Goal: Information Seeking & Learning: Learn about a topic

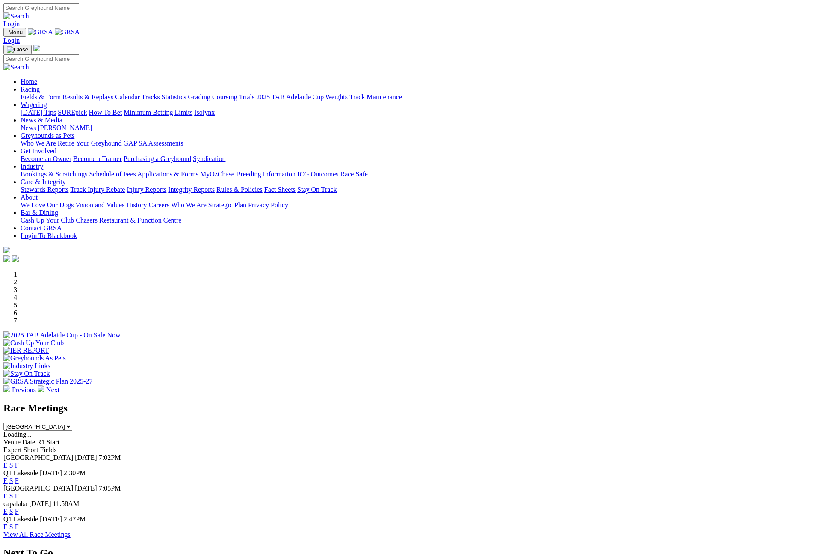
select select "QLD"
click at [72, 422] on select "South Australia New South Wales Northern Territory Queensland Tasmania Victoria…" at bounding box center [37, 426] width 69 height 8
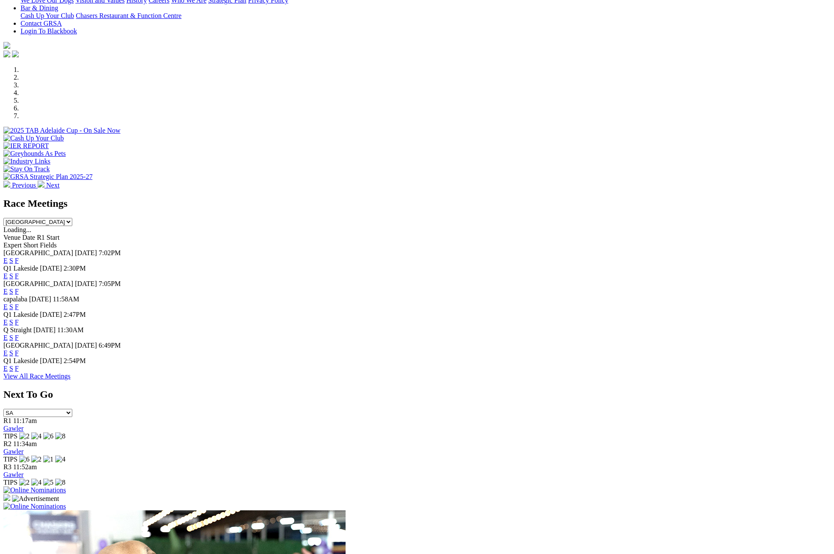
click at [19, 356] on link "F" at bounding box center [17, 352] width 4 height 7
click at [72, 218] on select "South Australia New South Wales Northern Territory Queensland Tasmania Victoria…" at bounding box center [37, 222] width 69 height 8
select select "NSW"
click at [72, 218] on select "South Australia New South Wales Northern Territory Queensland Tasmania Victoria…" at bounding box center [37, 222] width 69 height 8
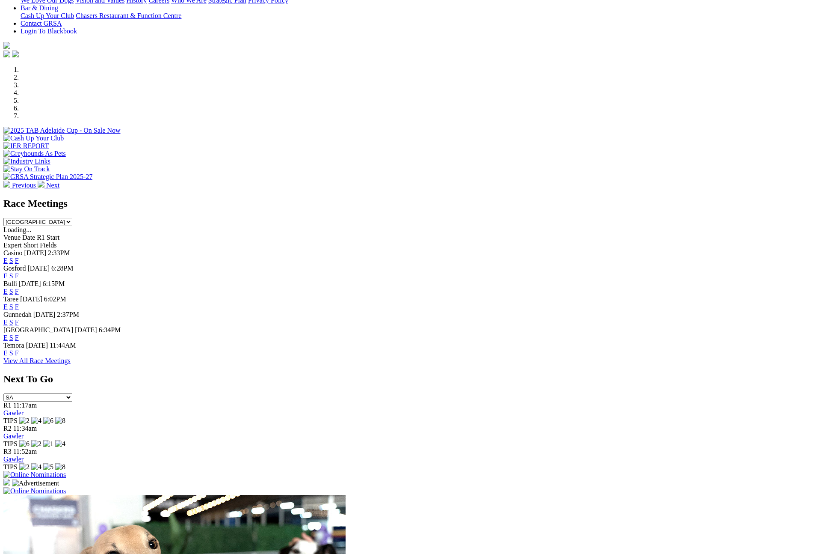
click at [71, 364] on link "View All Race Meetings" at bounding box center [36, 360] width 67 height 7
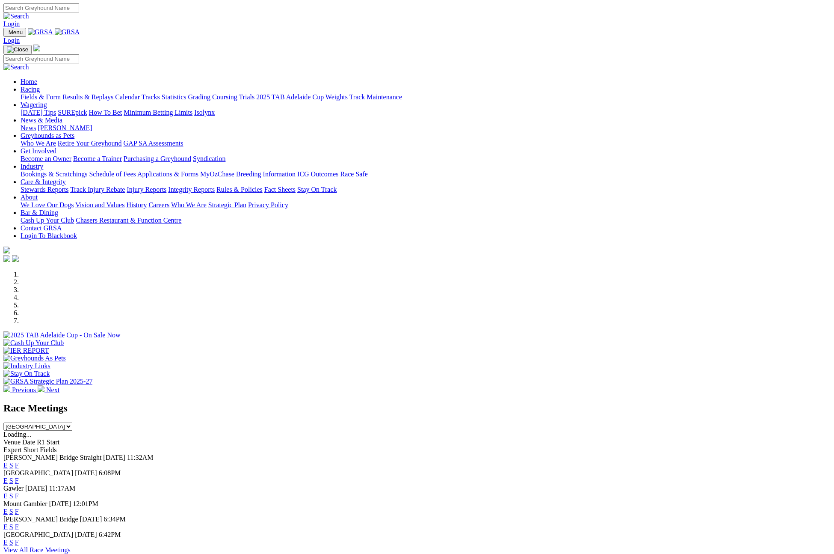
select select "[GEOGRAPHIC_DATA]"
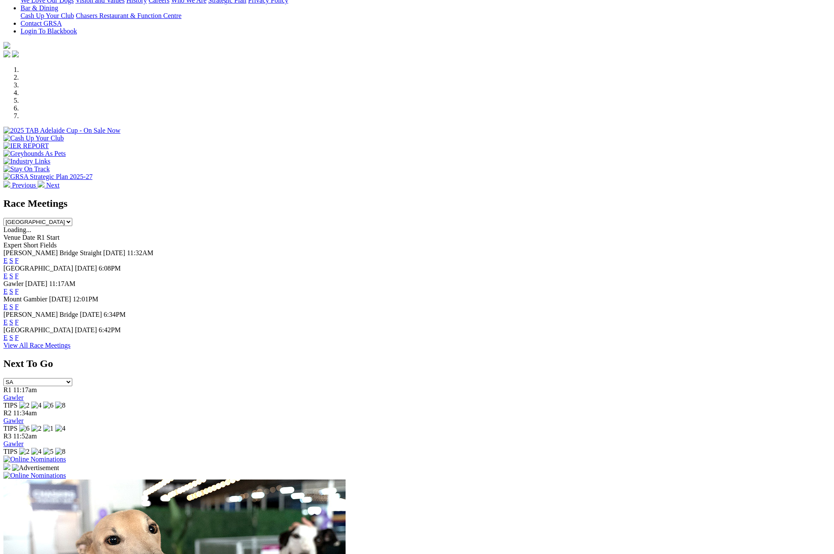
click at [19, 341] on link "F" at bounding box center [17, 337] width 4 height 7
click at [19, 340] on link "F" at bounding box center [17, 337] width 4 height 7
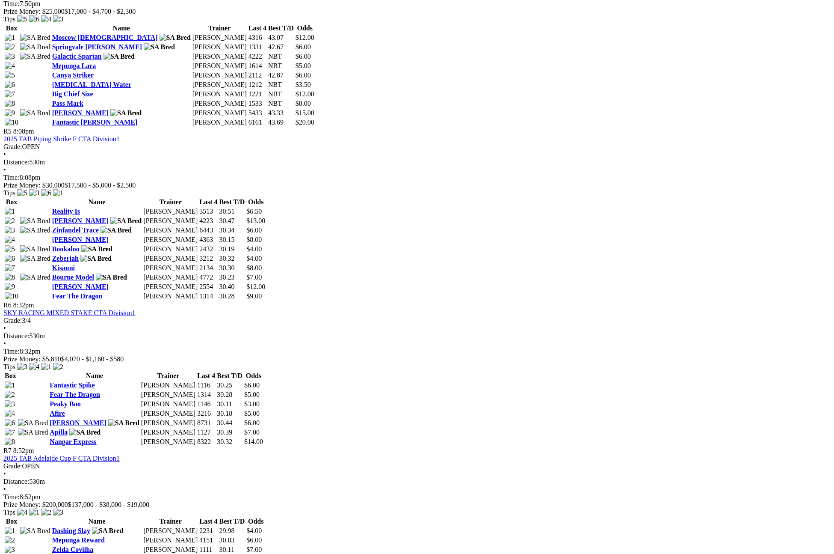
scroll to position [865, 0]
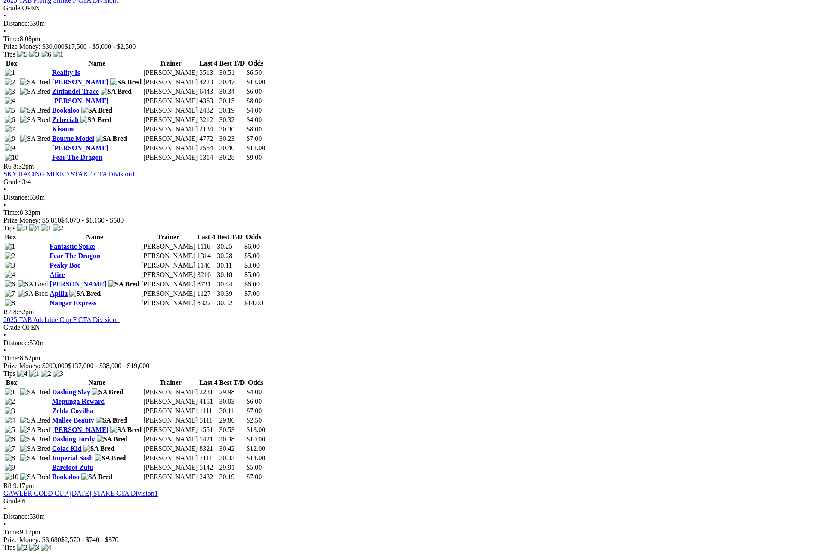
scroll to position [1092, 0]
